Goal: Task Accomplishment & Management: Manage account settings

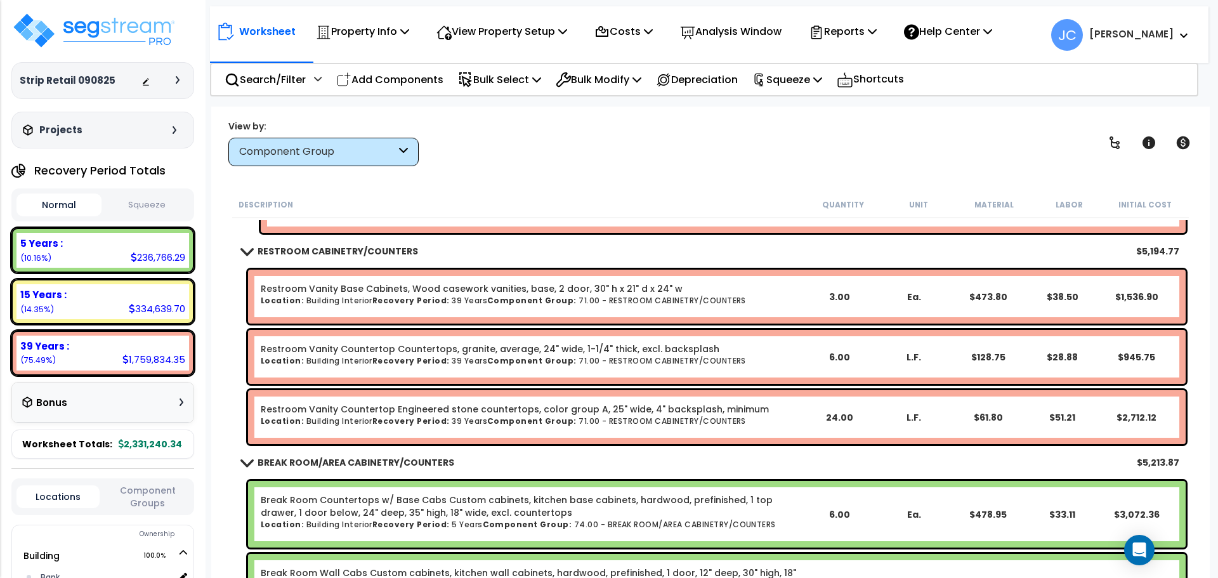
scroll to position [13723, 0]
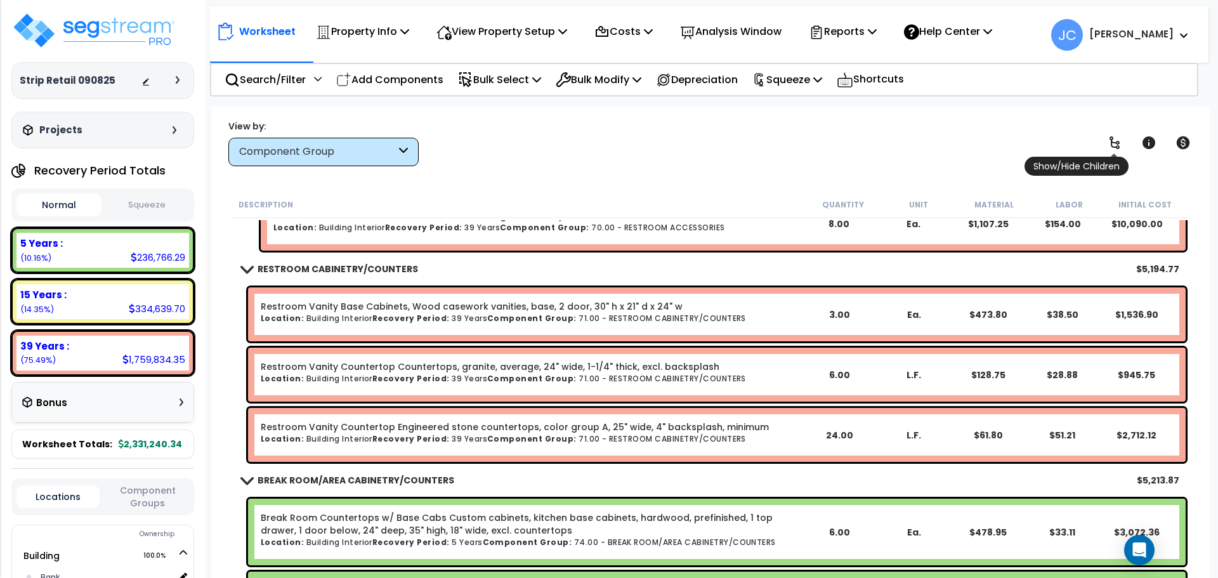
click at [1118, 140] on icon at bounding box center [1114, 142] width 15 height 15
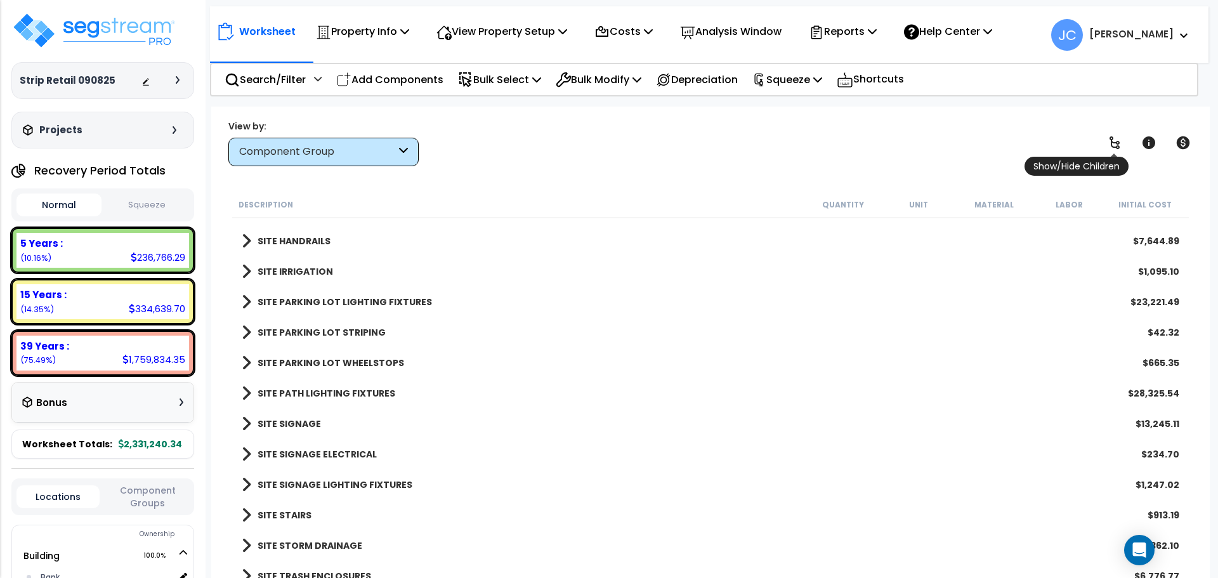
click at [1118, 139] on icon at bounding box center [1114, 142] width 15 height 15
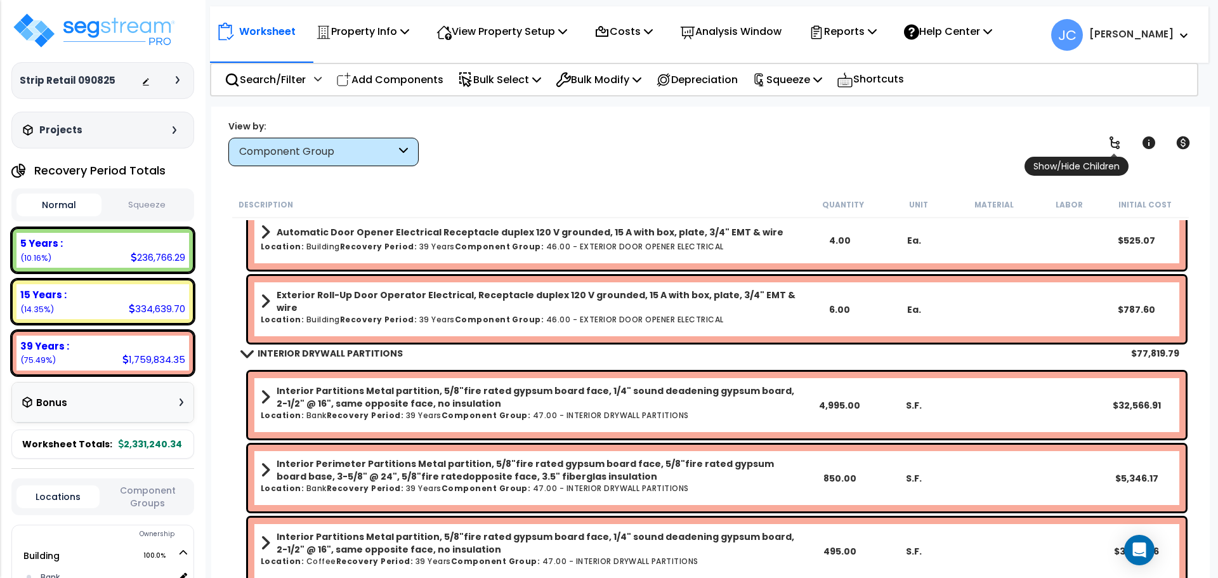
click at [1118, 139] on icon at bounding box center [1114, 142] width 15 height 15
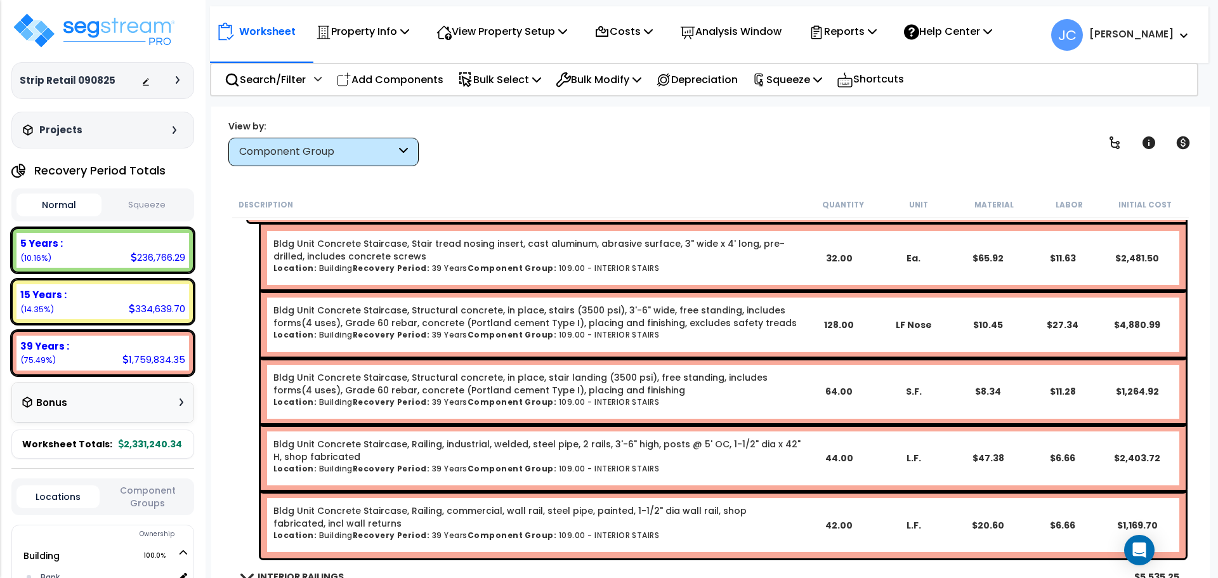
scroll to position [18665, 0]
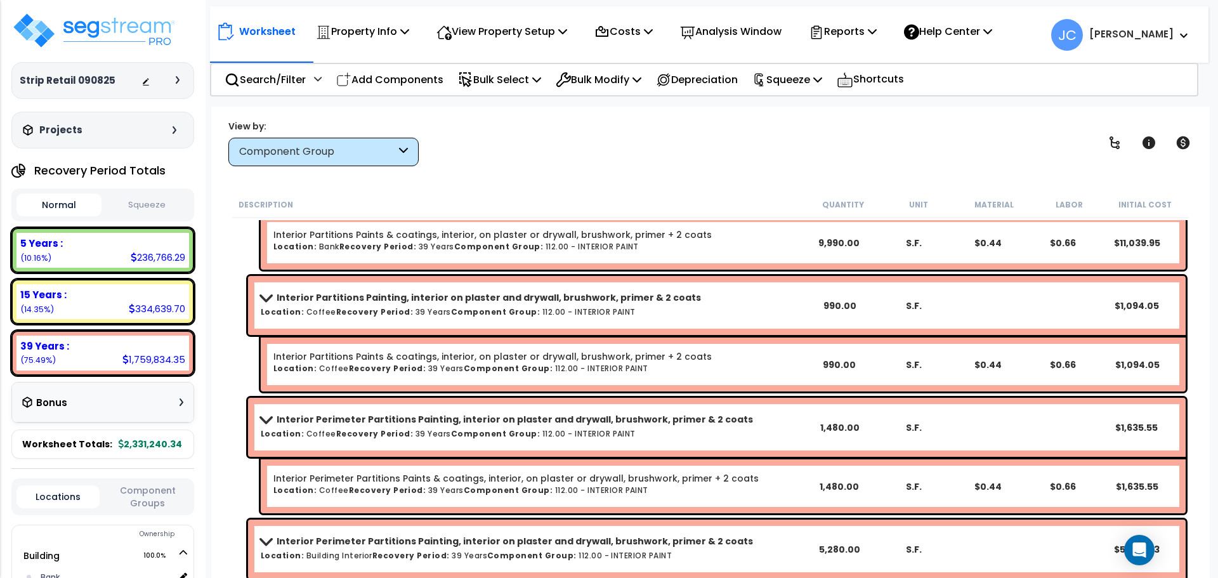
scroll to position [19409, 0]
click at [1153, 37] on b "[PERSON_NAME]" at bounding box center [1131, 33] width 84 height 13
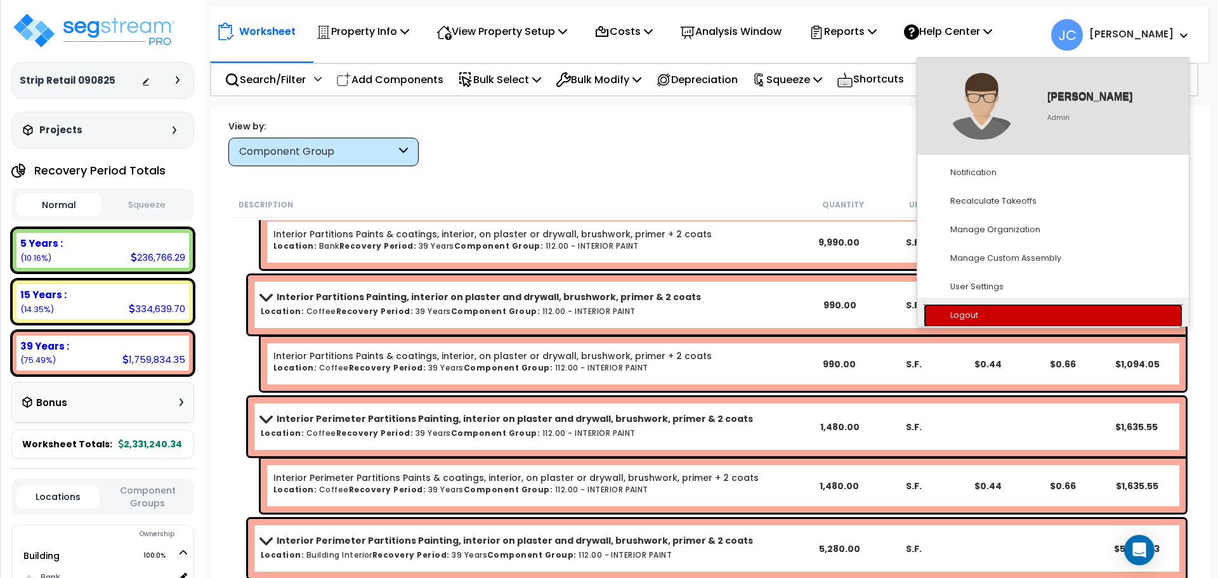
click at [962, 315] on link "Logout" at bounding box center [1053, 315] width 259 height 23
